Goal: Task Accomplishment & Management: Complete application form

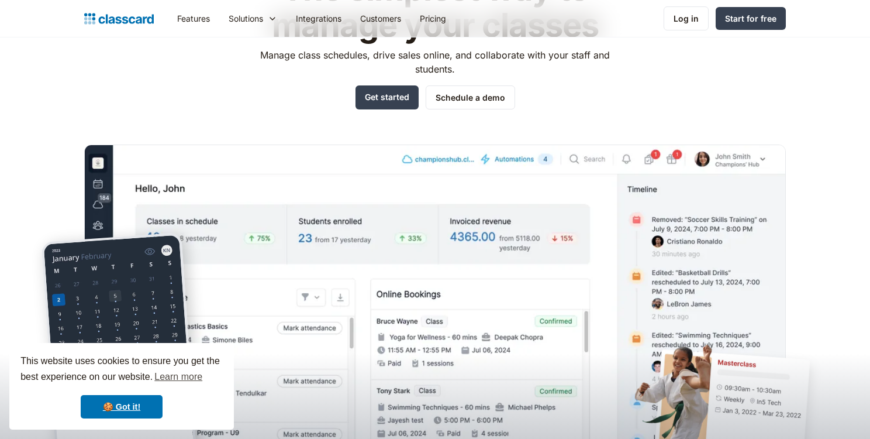
scroll to position [50, 0]
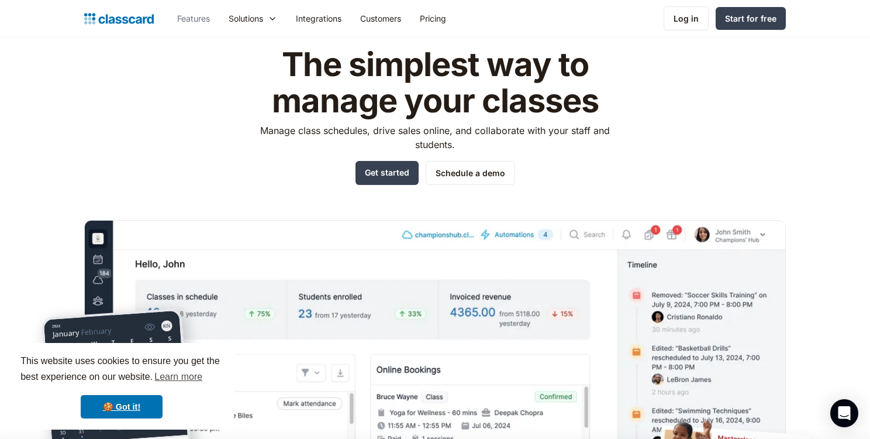
click at [198, 22] on link "Features" at bounding box center [193, 18] width 51 height 26
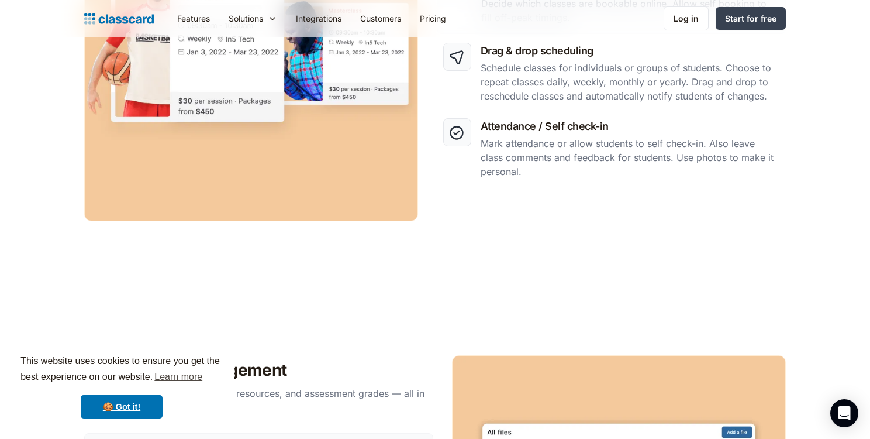
scroll to position [708, 0]
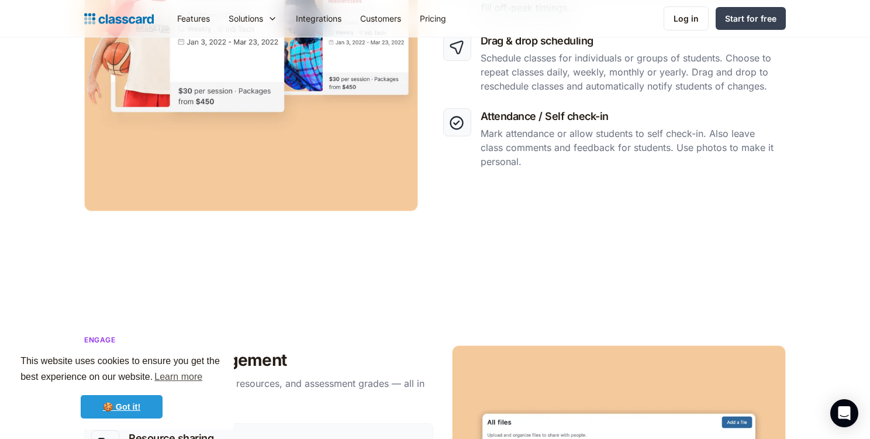
click at [135, 405] on link "🍪 Got it!" at bounding box center [122, 406] width 82 height 23
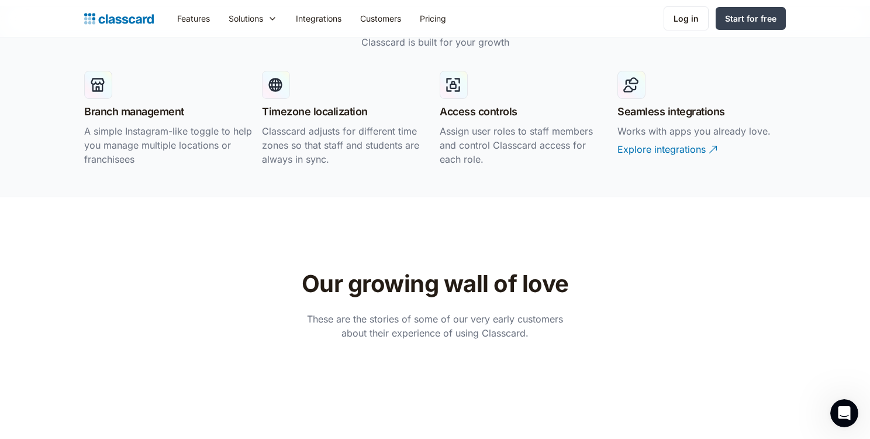
scroll to position [2468, 0]
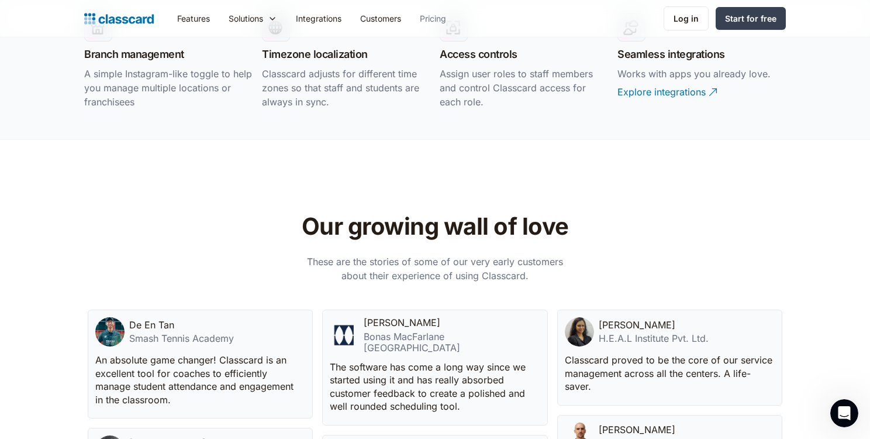
click at [433, 20] on link "Pricing" at bounding box center [433, 18] width 45 height 26
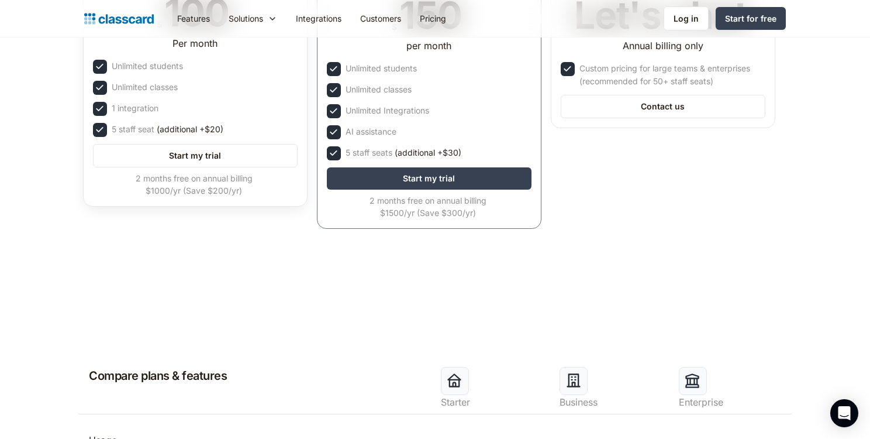
scroll to position [276, 0]
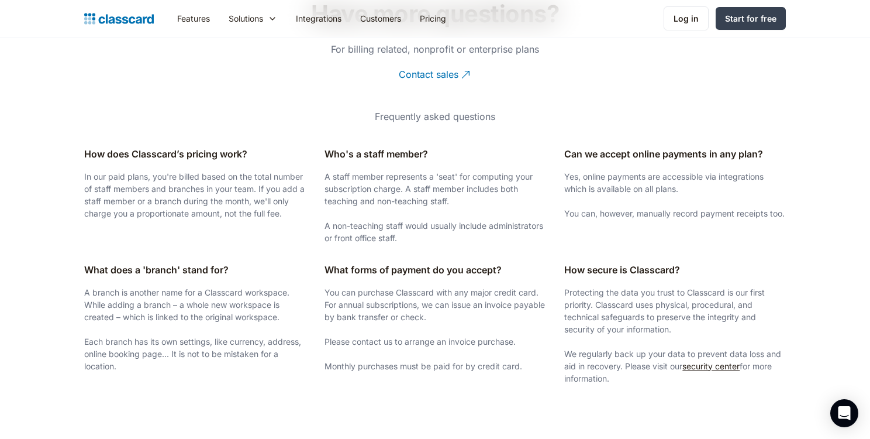
scroll to position [1888, 0]
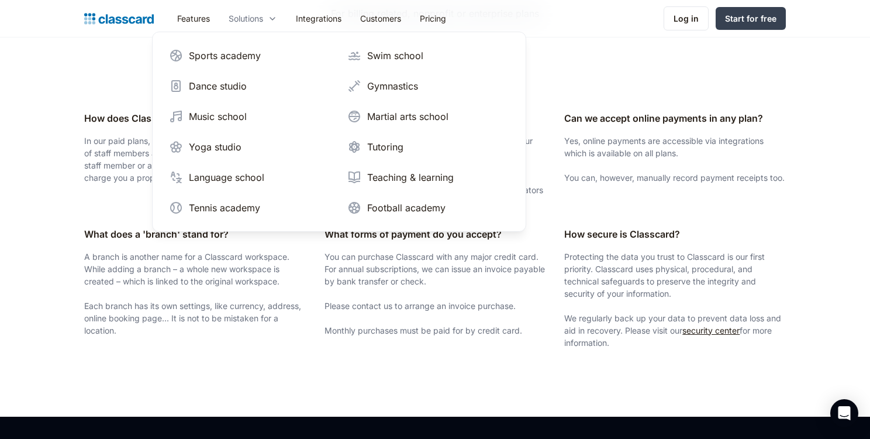
click at [247, 18] on div "Solutions" at bounding box center [246, 18] width 35 height 12
click at [378, 142] on div "Tutoring" at bounding box center [385, 147] width 36 height 14
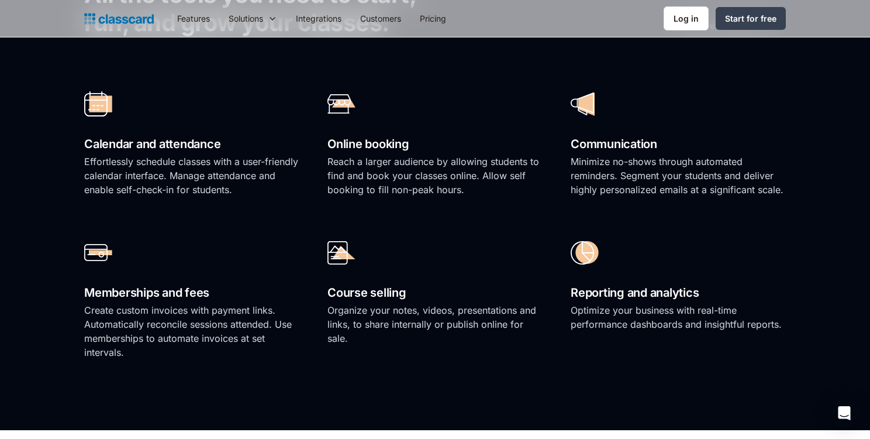
scroll to position [828, 0]
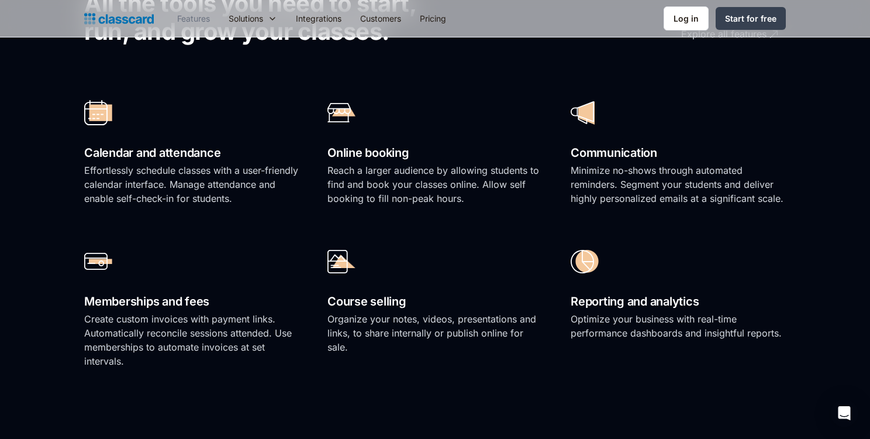
click at [187, 16] on link "Features" at bounding box center [193, 18] width 51 height 26
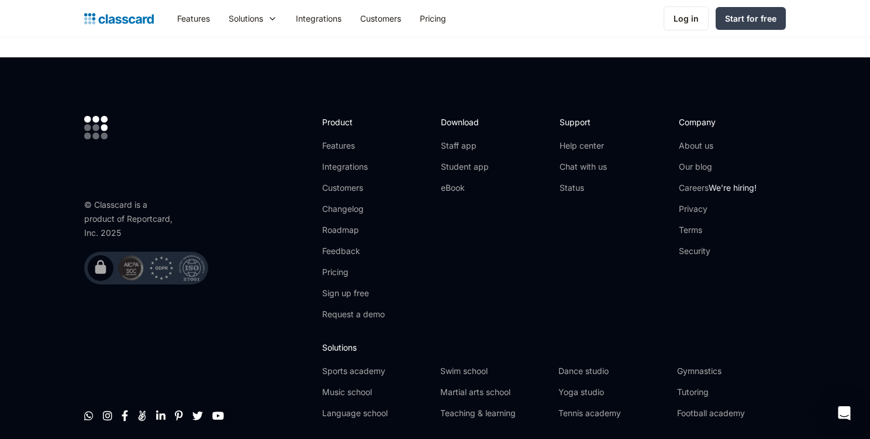
scroll to position [3567, 0]
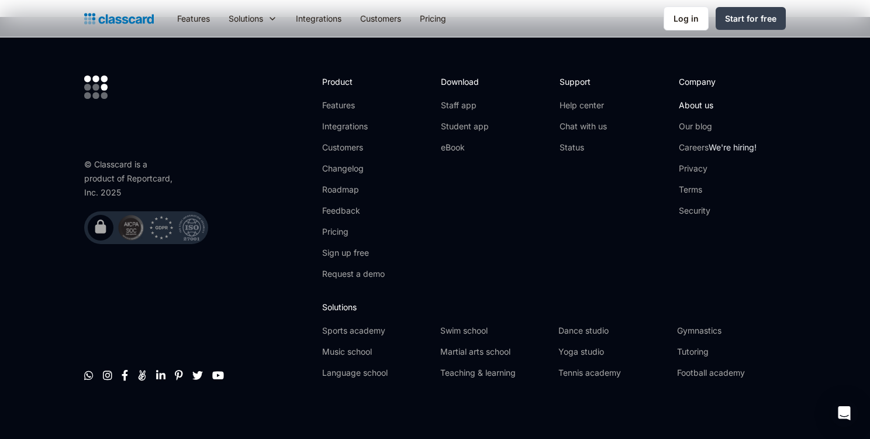
click at [703, 99] on link "About us" at bounding box center [718, 105] width 78 height 12
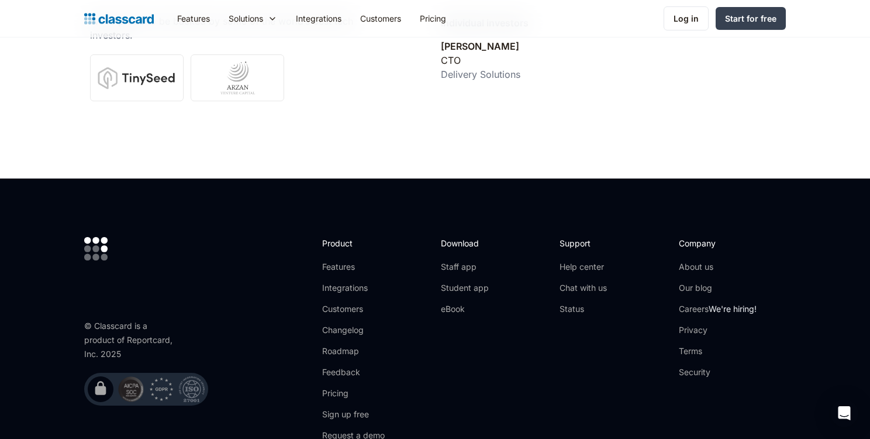
scroll to position [4105, 0]
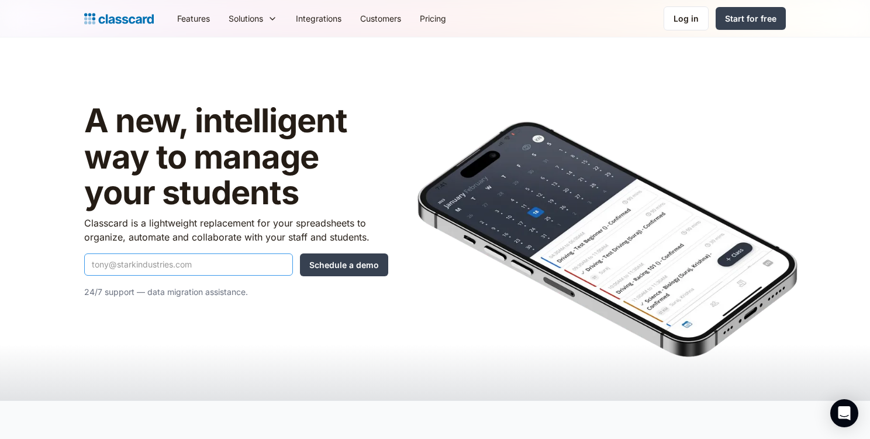
click at [136, 268] on input "Quick Demo Form" at bounding box center [188, 264] width 209 height 22
type input "cherry.goh@scholarly.sg"
click at [351, 267] on input "Schedule a demo" at bounding box center [344, 264] width 88 height 23
type input "Hang in there..."
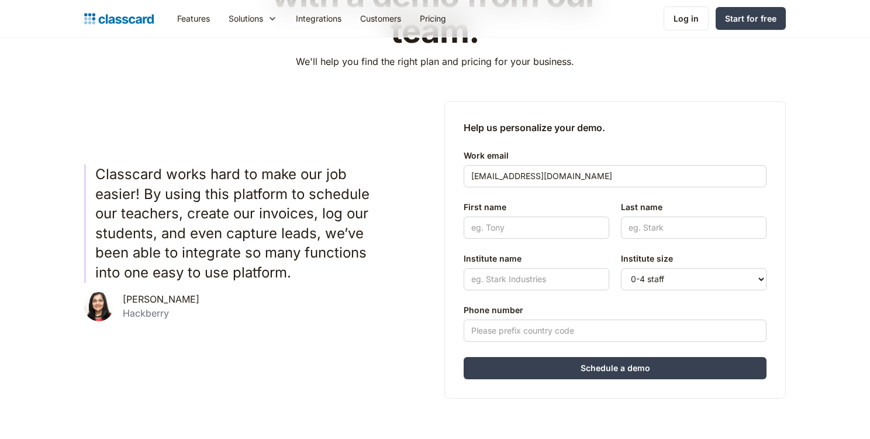
scroll to position [190, 0]
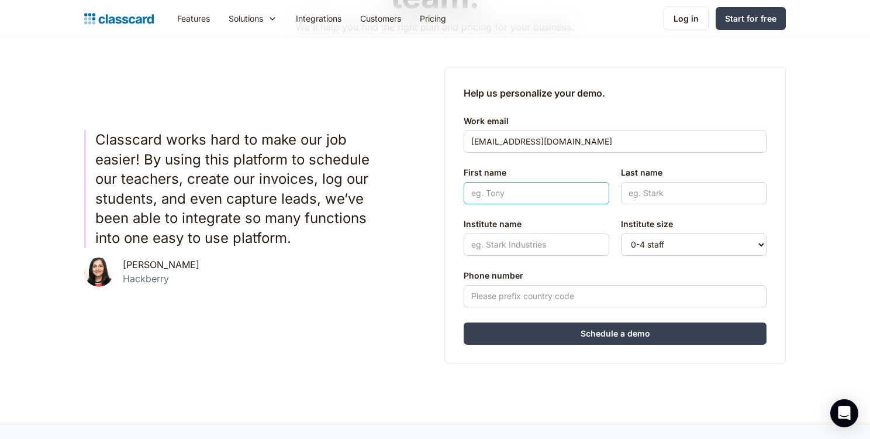
click at [493, 203] on input "First name" at bounding box center [537, 193] width 146 height 22
type input "Cherry"
type input "Goh"
type input "Scholarly Pte. Ltd."
click at [693, 249] on select "0-4 staff 5-10 staff 11-25 staff 26-50 staff 51-100 staff 101+ staff" at bounding box center [694, 244] width 146 height 22
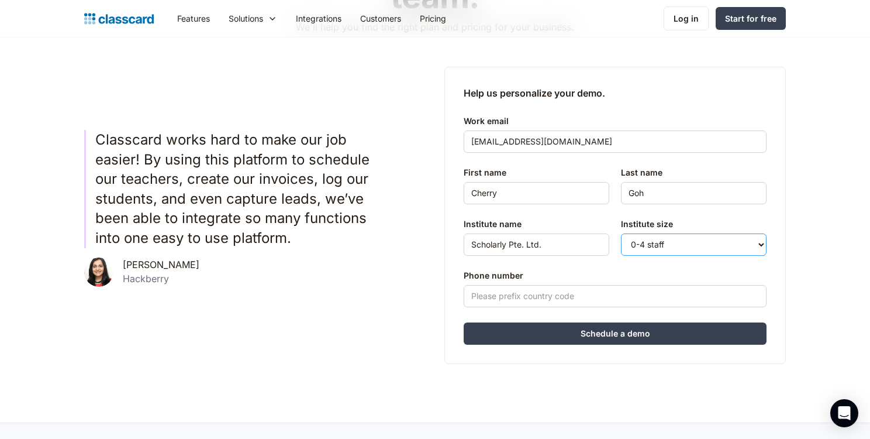
select select "5-10"
click at [611, 295] on input "Phone number" at bounding box center [615, 296] width 303 height 22
type input "+65"
click at [735, 350] on div "Help us personalize your demo. Work email cherry.goh@scholarly.sg First name Ch…" at bounding box center [616, 215] width 342 height 297
click at [709, 332] on input "Schedule a demo" at bounding box center [615, 333] width 303 height 22
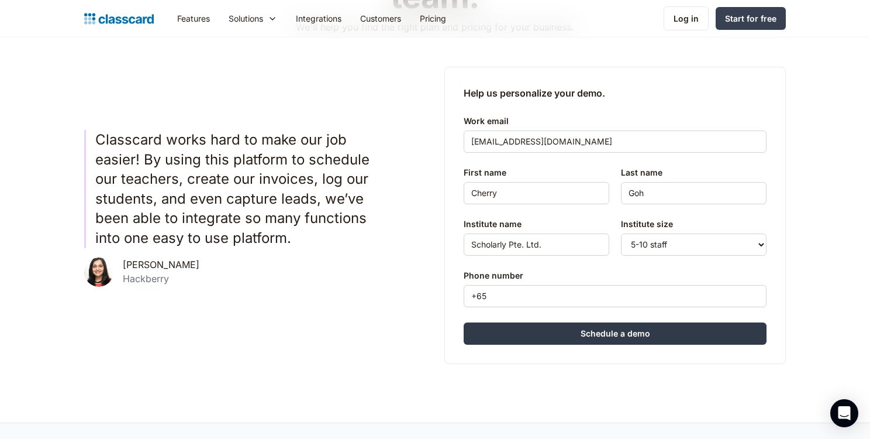
type input "Hang in there..."
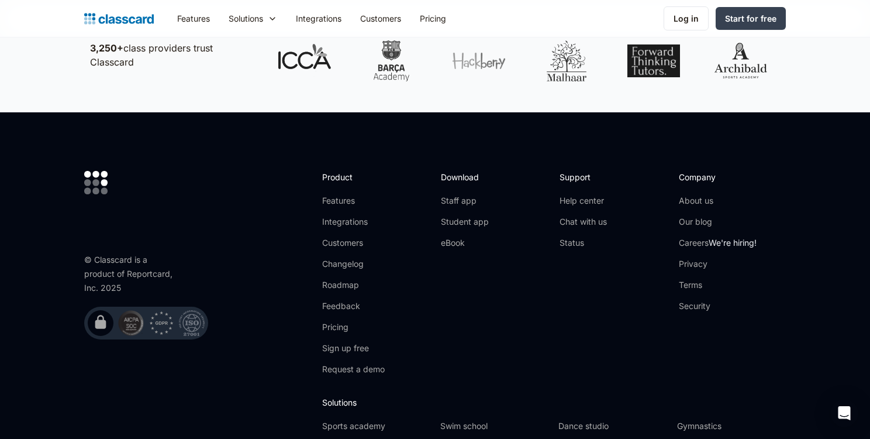
scroll to position [834, 0]
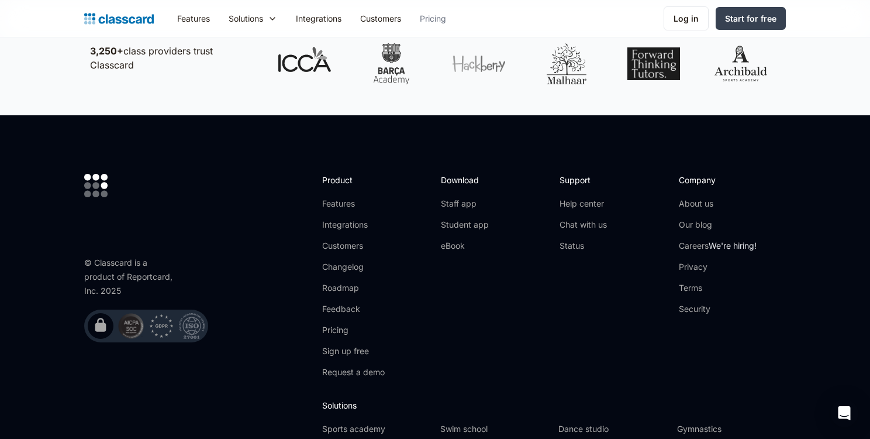
click at [438, 15] on link "Pricing" at bounding box center [433, 18] width 45 height 26
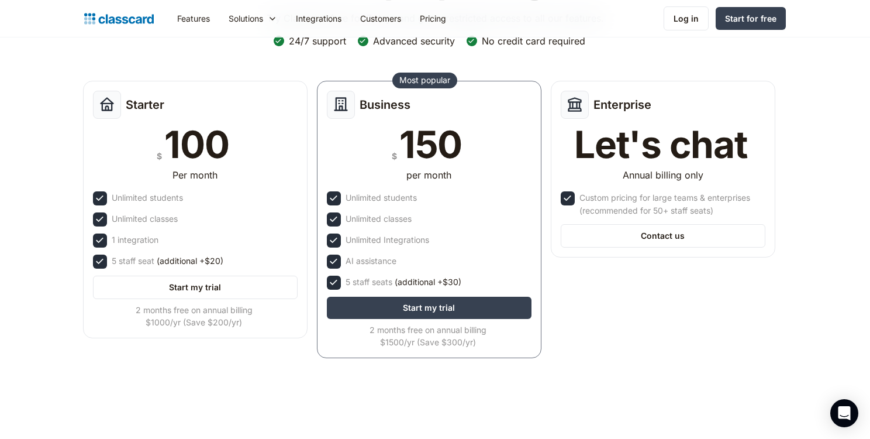
scroll to position [135, 0]
